Goal: Information Seeking & Learning: Learn about a topic

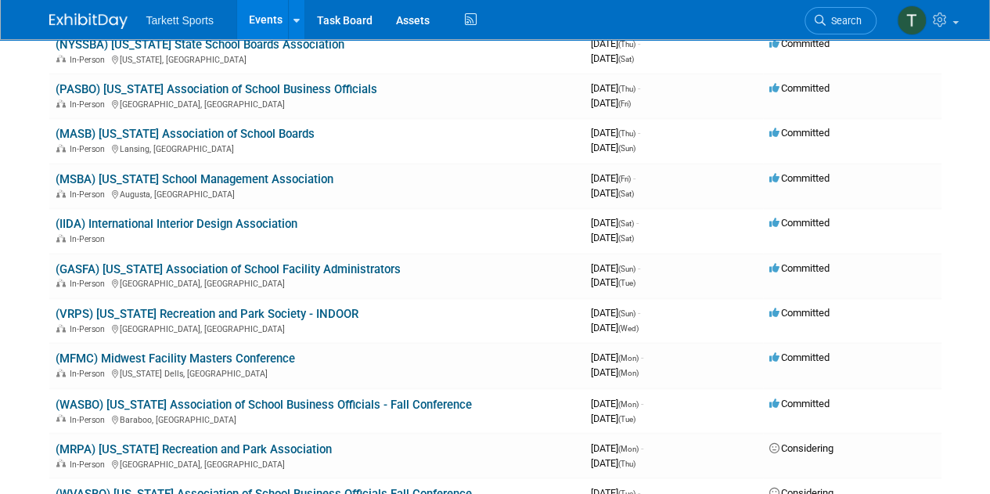
scroll to position [1095, 0]
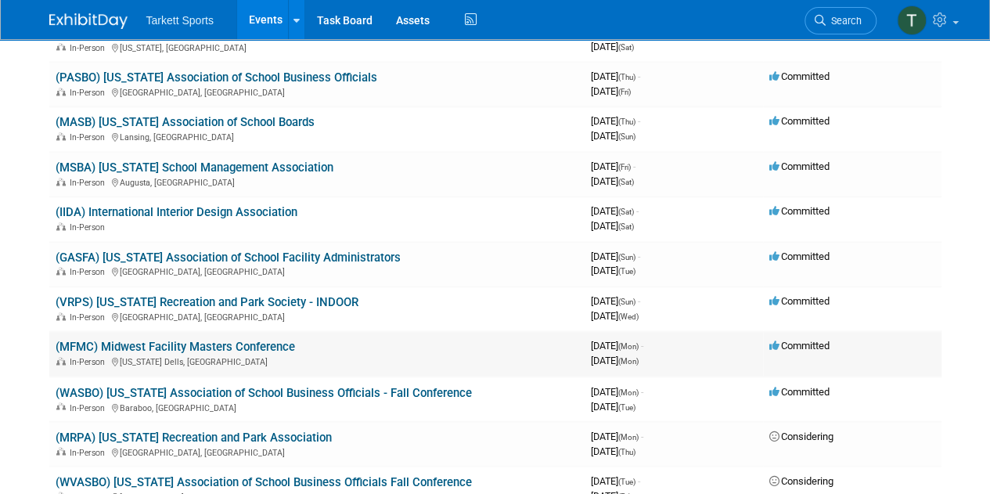
click at [247, 347] on link "(MFMC) Midwest Facility Masters Conference" at bounding box center [175, 347] width 239 height 14
click at [283, 440] on link "(MRPA) [US_STATE] Recreation and Park Association" at bounding box center [194, 437] width 276 height 14
click at [273, 348] on link "(MFMC) Midwest Facility Masters Conference" at bounding box center [175, 347] width 239 height 14
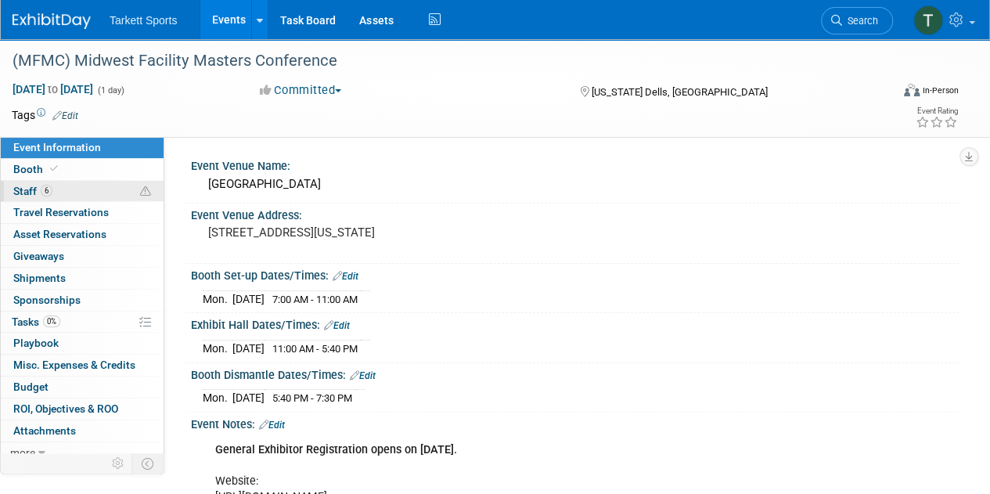
click at [19, 189] on span "Staff 6" at bounding box center [32, 191] width 39 height 13
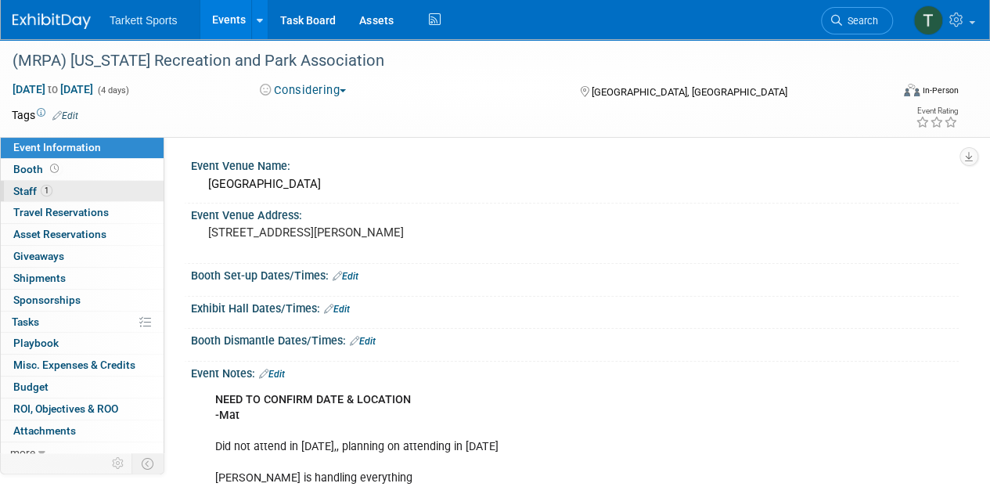
click at [31, 192] on span "Staff 1" at bounding box center [32, 191] width 39 height 13
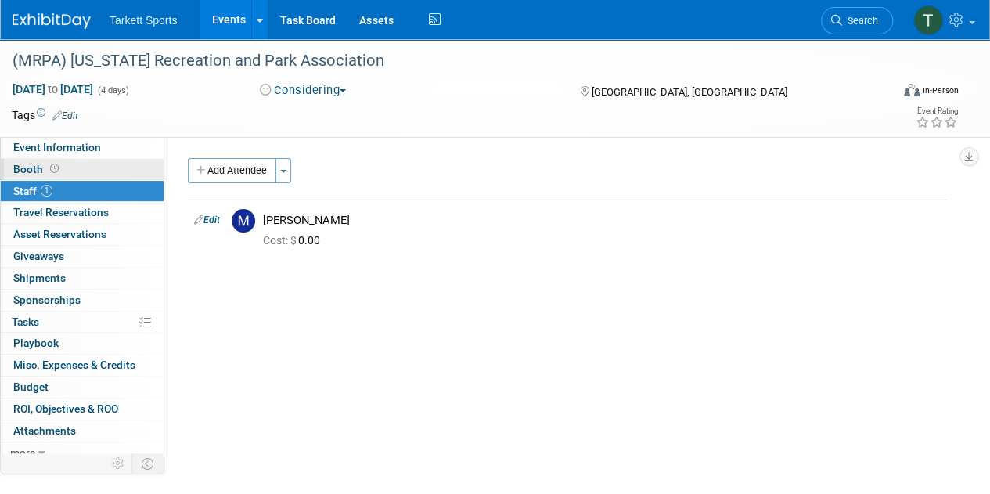
click at [27, 165] on span "Booth" at bounding box center [37, 169] width 49 height 13
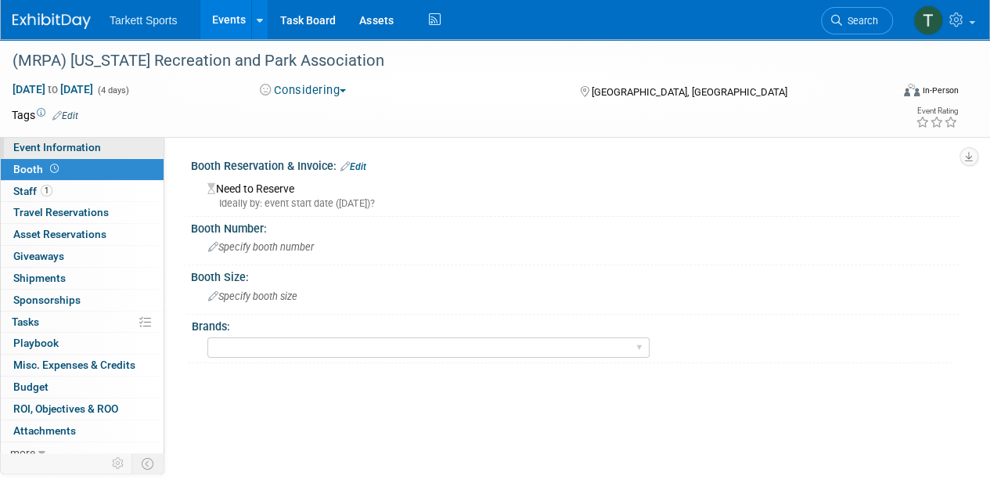
click at [45, 148] on span "Event Information" at bounding box center [57, 147] width 88 height 13
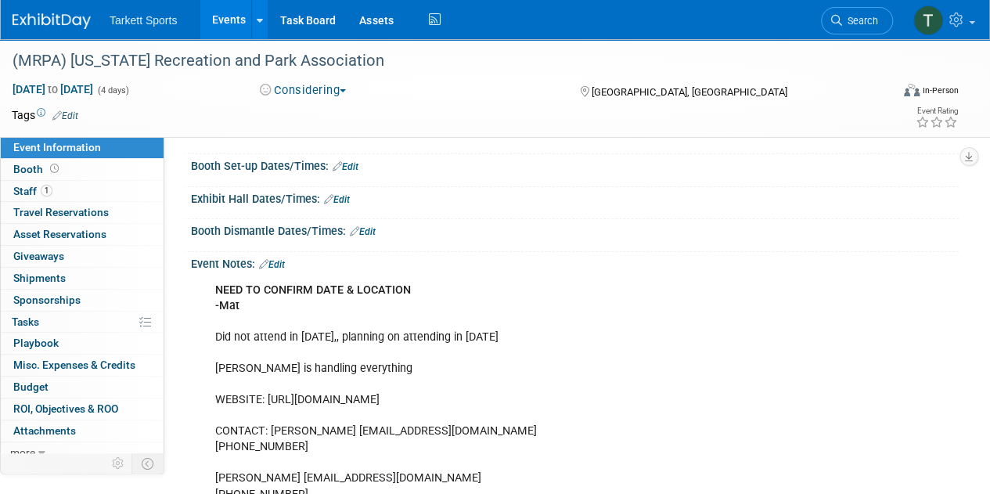
scroll to position [156, 0]
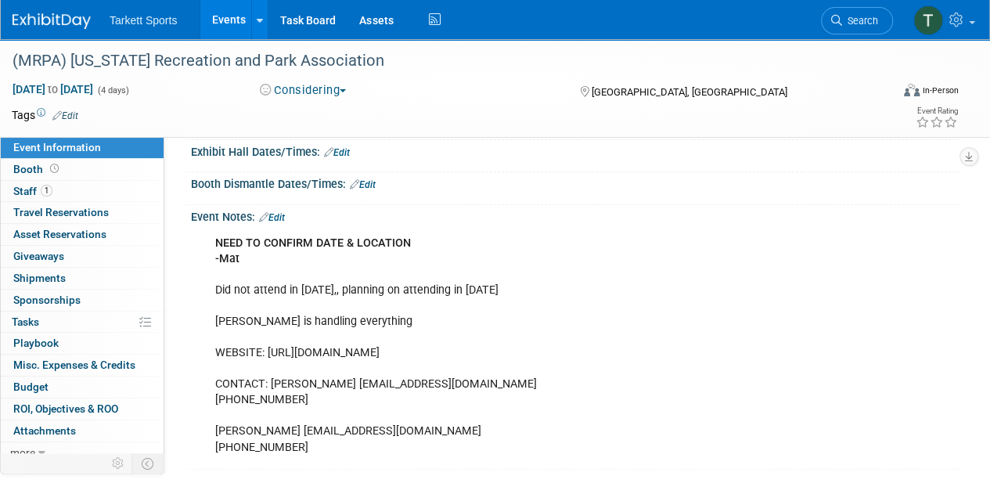
drag, startPoint x: 493, startPoint y: 347, endPoint x: 268, endPoint y: 351, distance: 225.4
click at [268, 351] on div "NEED TO CONFIRM DATE & LOCATION -Mat Did not attend in 2024,, planning on atten…" at bounding box center [505, 346] width 602 height 236
copy div "https://mnrpa.org/MRPA-Annual-Conference"
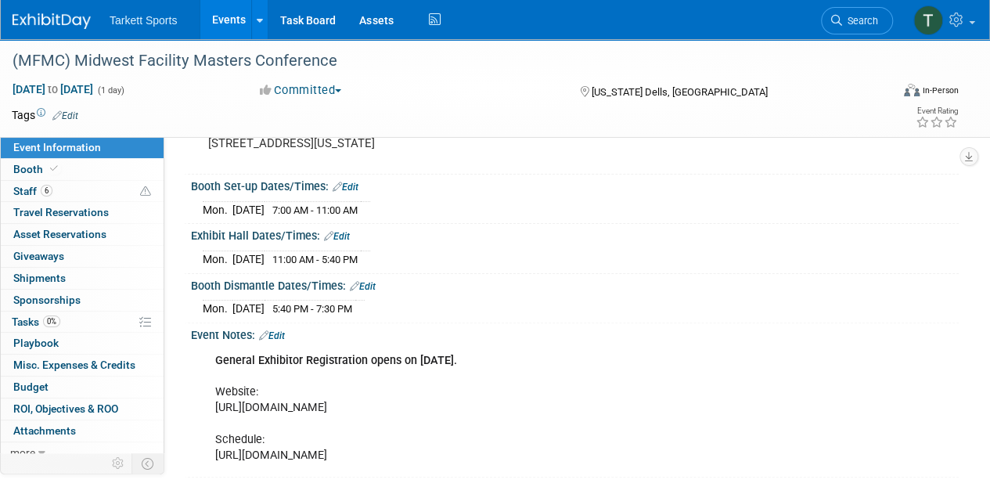
scroll to position [156, 0]
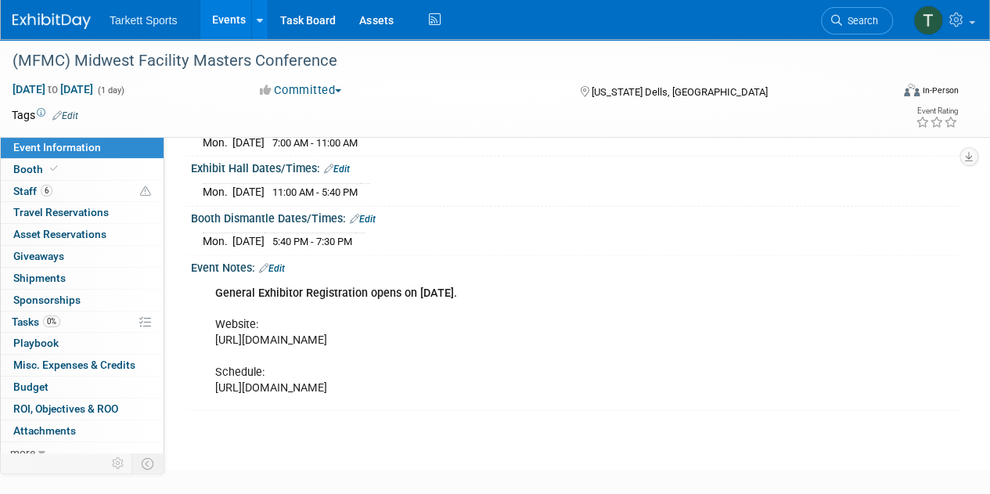
drag, startPoint x: 575, startPoint y: 412, endPoint x: 213, endPoint y: 398, distance: 362.5
click at [213, 398] on div "General Exhibitor Registration opens on July 11. Website: https://wasbo.com/WAS…" at bounding box center [505, 341] width 602 height 126
copy div "https://wasbo.com/WASBO/Professional_Development/Conference/Midwest_Facility_Ma…"
